Goal: Task Accomplishment & Management: Use online tool/utility

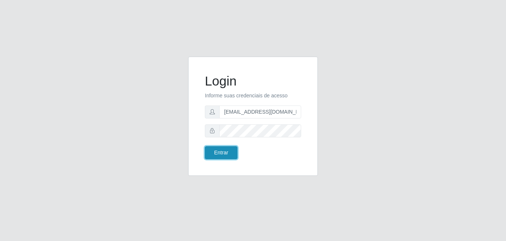
click at [227, 149] on button "Entrar" at bounding box center [221, 152] width 33 height 13
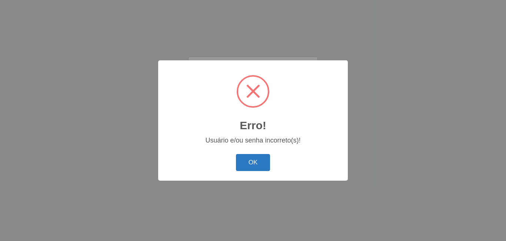
click at [249, 163] on button "OK" at bounding box center [253, 162] width 34 height 17
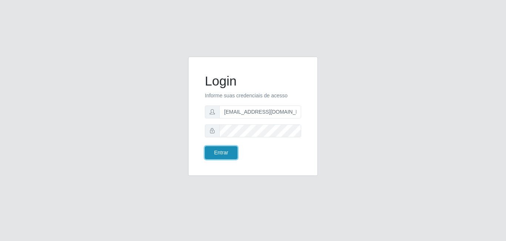
click at [226, 151] on button "Entrar" at bounding box center [221, 152] width 33 height 13
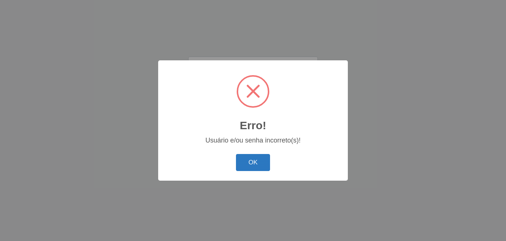
click at [248, 160] on button "OK" at bounding box center [253, 162] width 34 height 17
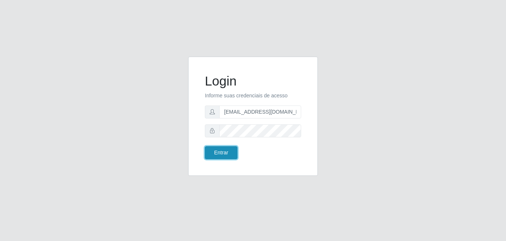
click at [227, 153] on button "Entrar" at bounding box center [221, 152] width 33 height 13
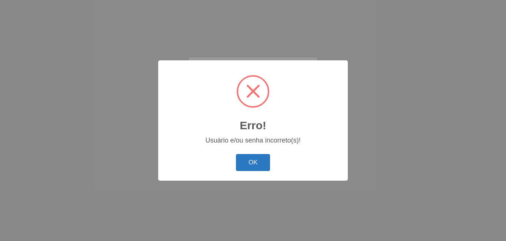
click at [257, 161] on button "OK" at bounding box center [253, 162] width 34 height 17
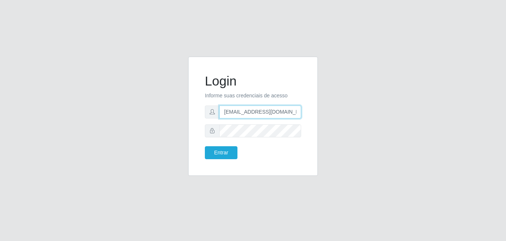
click at [299, 112] on input "[EMAIL_ADDRESS][DOMAIN_NAME]" at bounding box center [260, 112] width 82 height 13
type input "[EMAIL_ADDRESS][DOMAIN_NAME]"
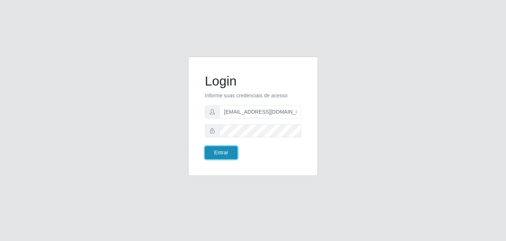
click at [213, 157] on button "Entrar" at bounding box center [221, 152] width 33 height 13
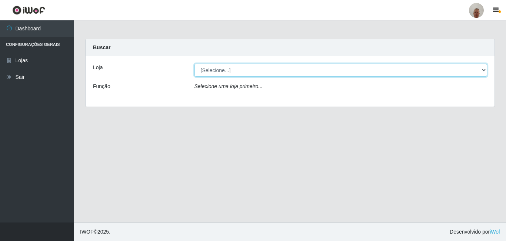
click at [253, 74] on select "[Selecione...] Mar Vermelho - Loja 04" at bounding box center [340, 70] width 293 height 13
select select "251"
click at [194, 64] on select "[Selecione...] Mar Vermelho - Loja 04" at bounding box center [340, 70] width 293 height 13
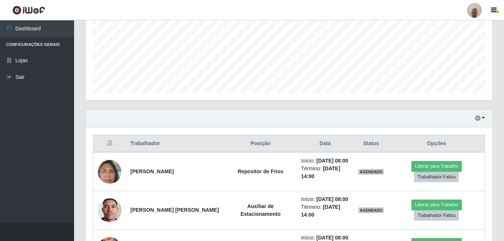
scroll to position [185, 0]
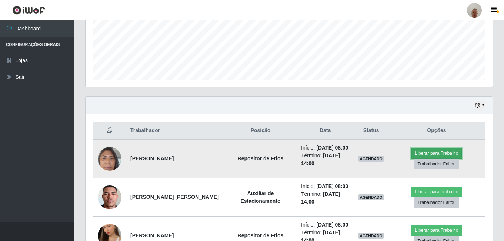
click at [433, 149] on button "Liberar para Trabalho" at bounding box center [437, 153] width 50 height 10
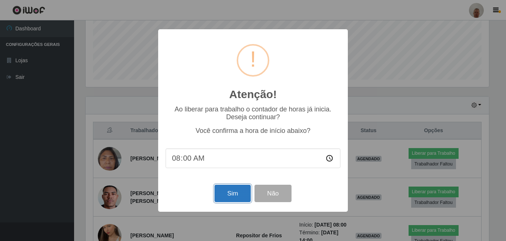
click at [225, 193] on button "Sim" at bounding box center [232, 193] width 36 height 17
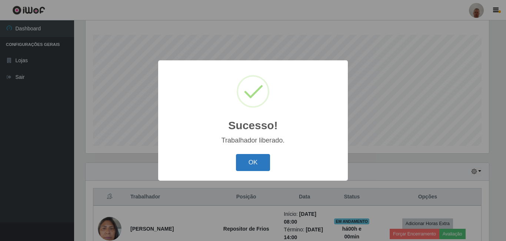
click at [249, 167] on button "OK" at bounding box center [253, 162] width 34 height 17
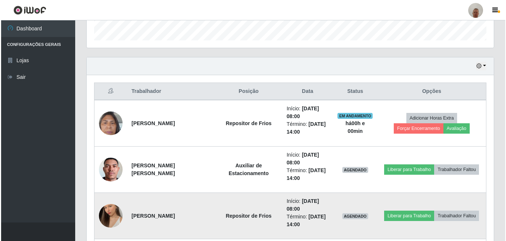
scroll to position [267, 0]
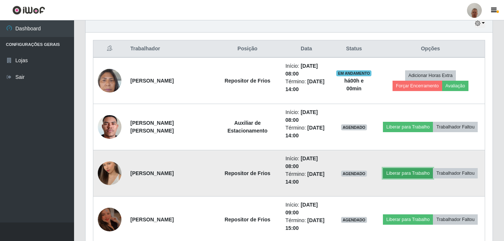
click at [408, 171] on button "Liberar para Trabalho" at bounding box center [408, 173] width 50 height 10
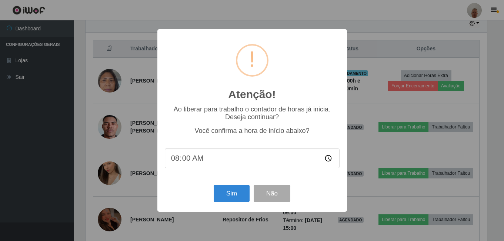
scroll to position [154, 403]
click at [234, 198] on button "Sim" at bounding box center [232, 193] width 36 height 17
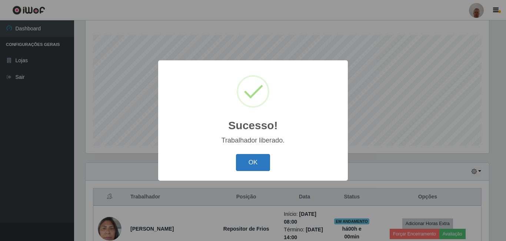
click at [258, 167] on button "OK" at bounding box center [253, 162] width 34 height 17
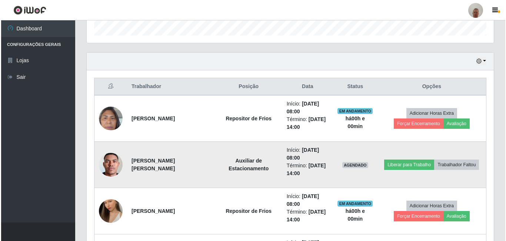
scroll to position [230, 0]
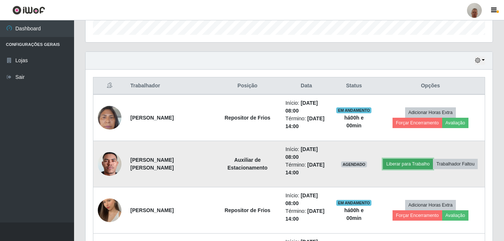
click at [415, 165] on button "Liberar para Trabalho" at bounding box center [408, 164] width 50 height 10
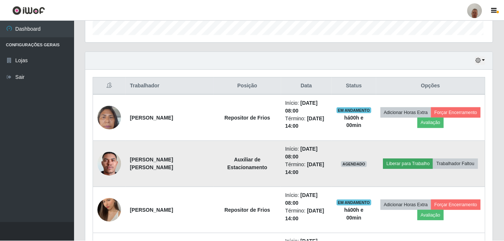
scroll to position [154, 403]
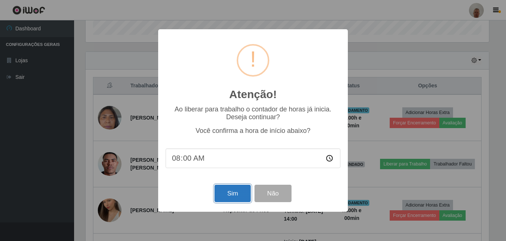
click at [232, 189] on button "Sim" at bounding box center [232, 193] width 36 height 17
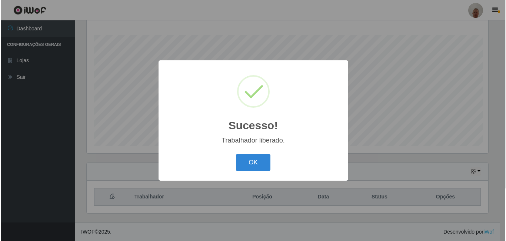
scroll to position [0, 0]
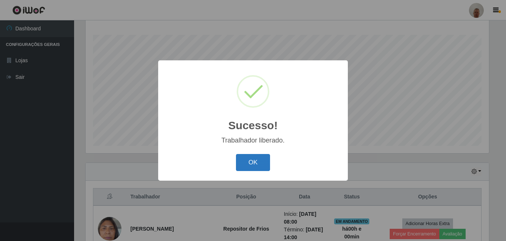
click at [254, 164] on button "OK" at bounding box center [253, 162] width 34 height 17
